Goal: Find specific page/section: Find specific page/section

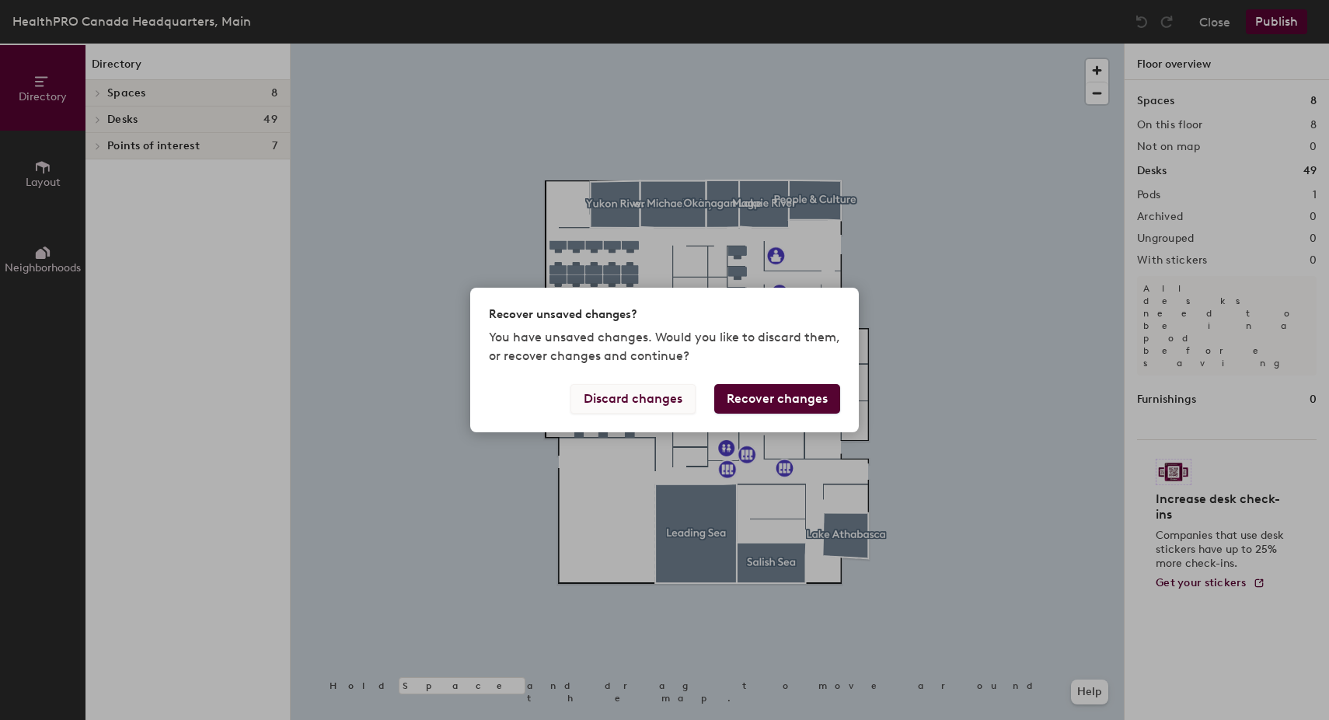
click at [631, 400] on button "Discard changes" at bounding box center [633, 399] width 125 height 30
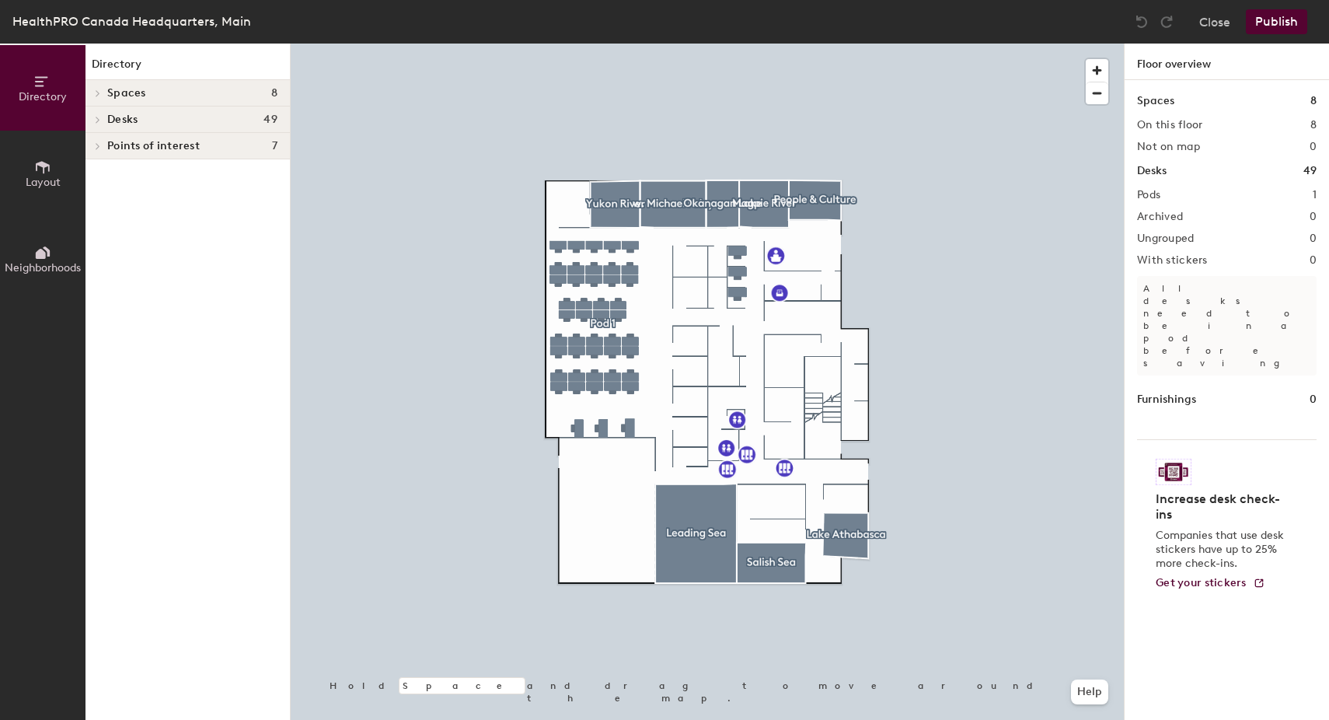
click at [98, 119] on icon at bounding box center [97, 120] width 3 height 6
click at [126, 145] on span "Pod 1" at bounding box center [119, 147] width 25 height 13
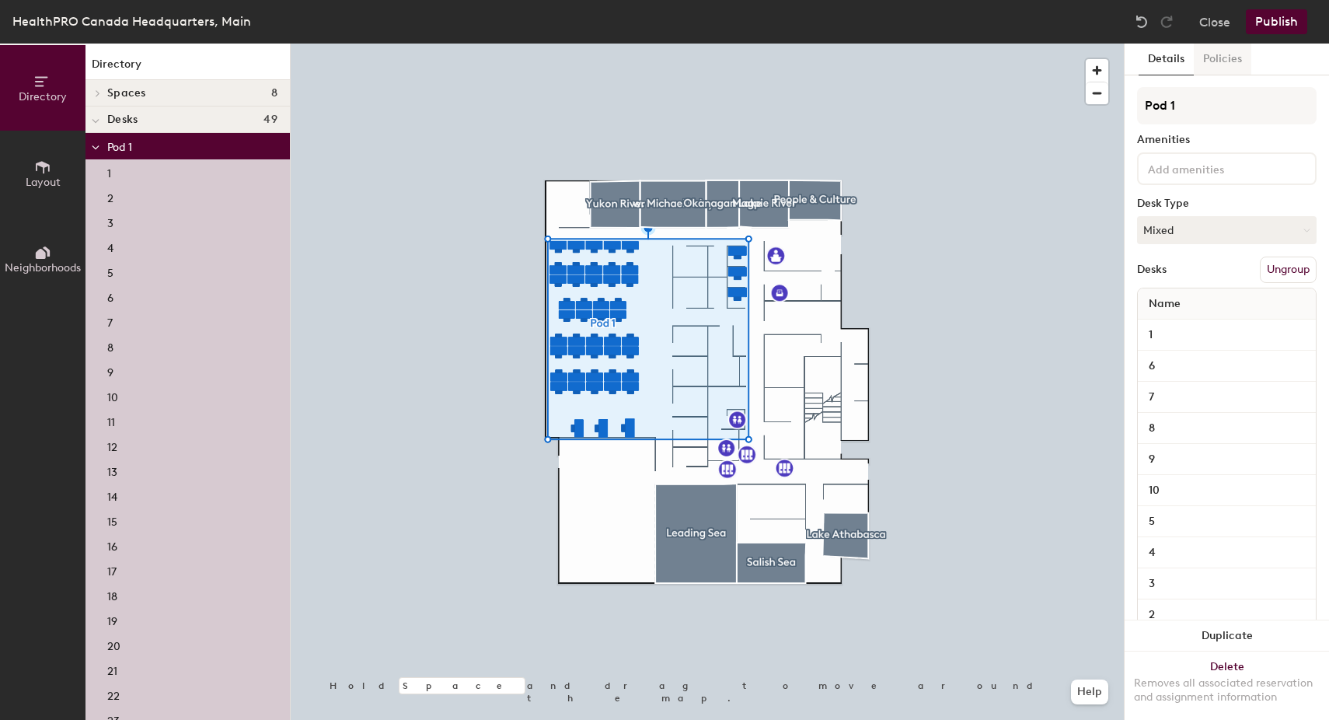
click at [1218, 56] on button "Policies" at bounding box center [1223, 60] width 58 height 32
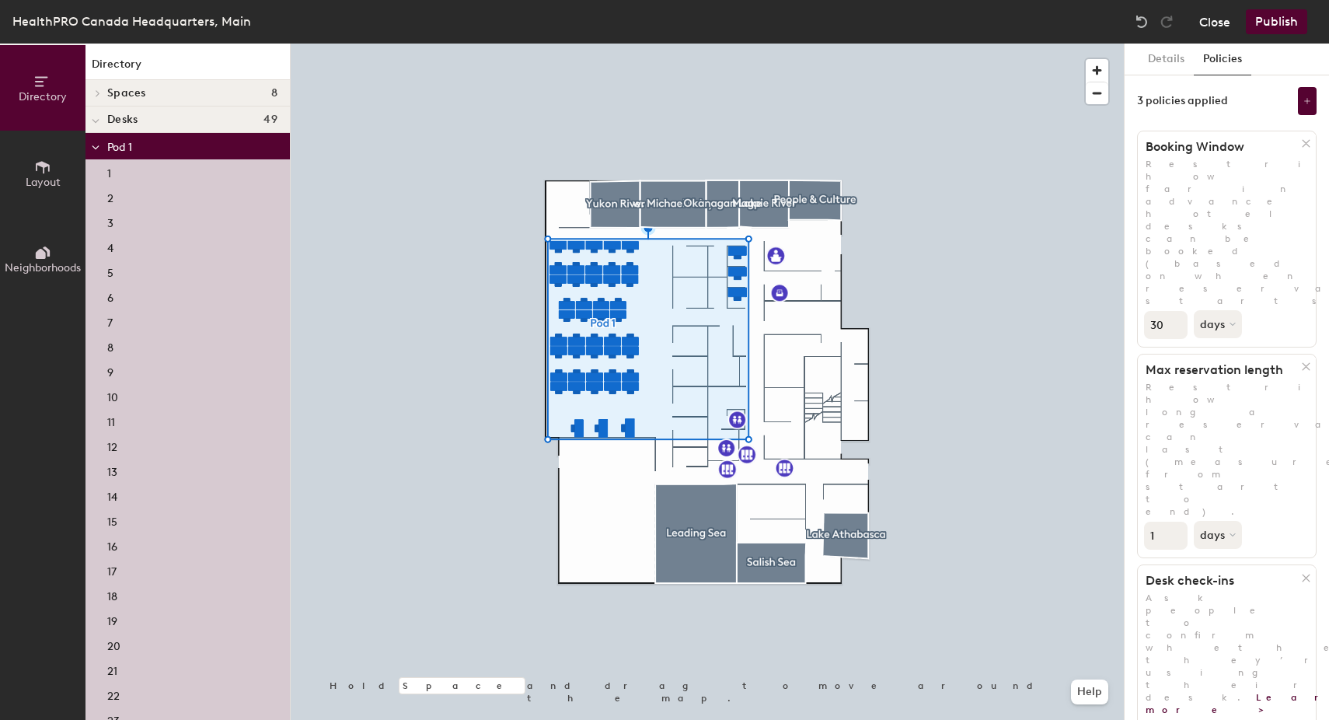
click at [1211, 19] on button "Close" at bounding box center [1215, 21] width 31 height 25
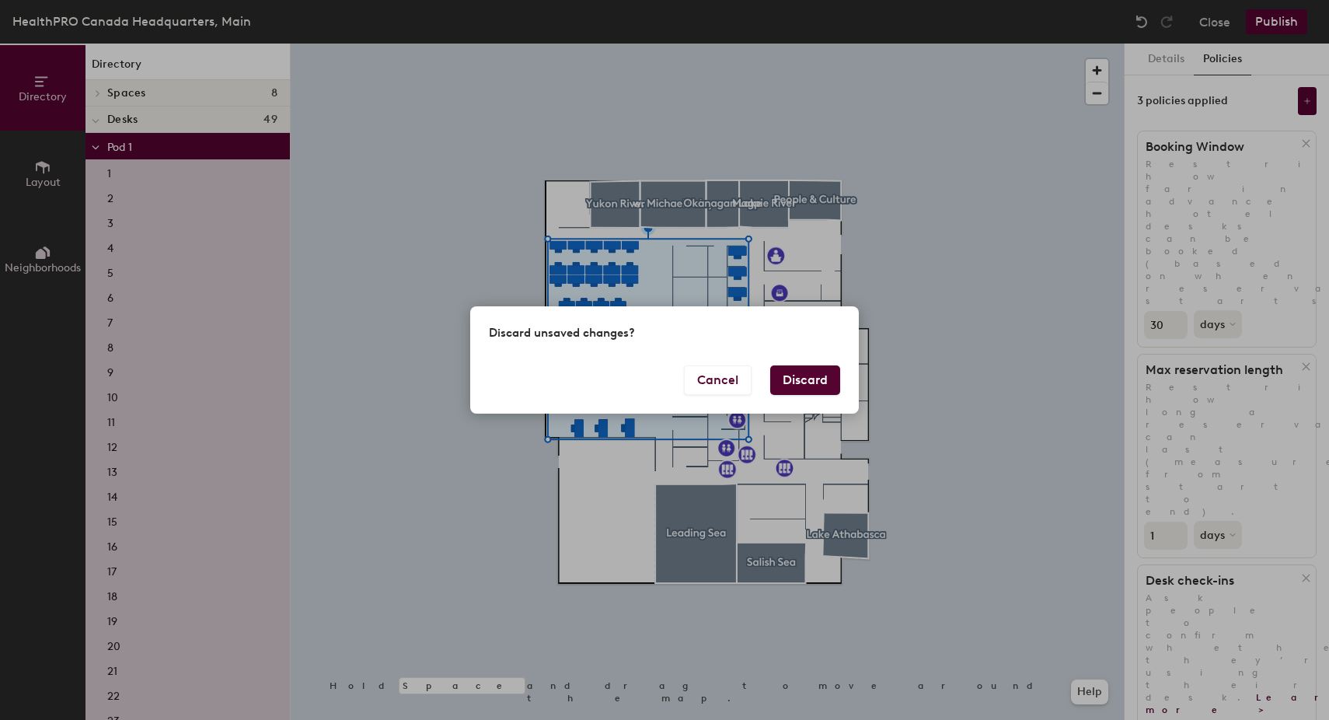
click at [799, 381] on button "Discard" at bounding box center [805, 380] width 70 height 30
